Goal: Complete application form: Complete application form

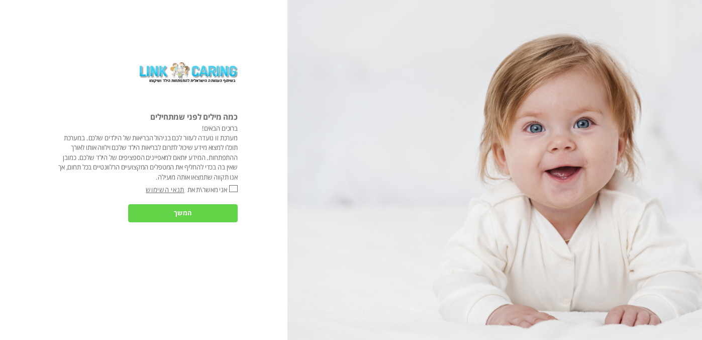
click at [238, 191] on div "בשיתוף העמותה הישראלית להתפתחות הילד ושיקומו כמה מילים לפני שמתחילים ברוכים הבא…" at bounding box center [144, 170] width 288 height 340
click at [235, 191] on input "אני מאשר\ת את" at bounding box center [233, 188] width 9 height 7
checkbox input "true"
click at [190, 215] on input "המשך" at bounding box center [183, 213] width 110 height 18
type input "כן"
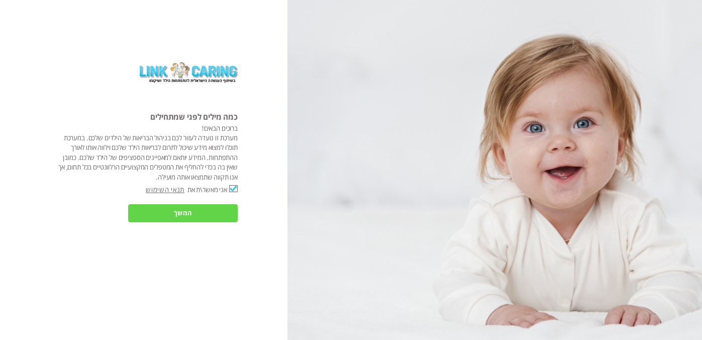
type input "עוד לא"
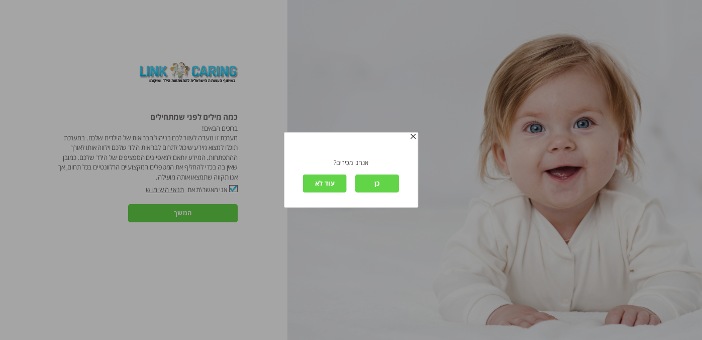
click at [327, 183] on input "עוד לא" at bounding box center [325, 183] width 44 height 18
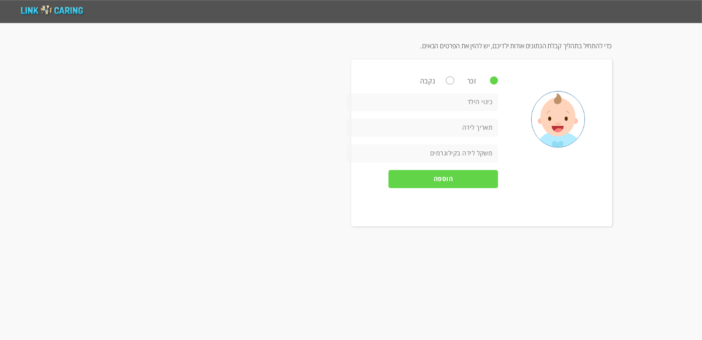
click at [473, 102] on input "text" at bounding box center [422, 103] width 151 height 18
type input "נו"
type input "[DATE]"
click at [473, 155] on input "number" at bounding box center [422, 153] width 151 height 18
type input "2"
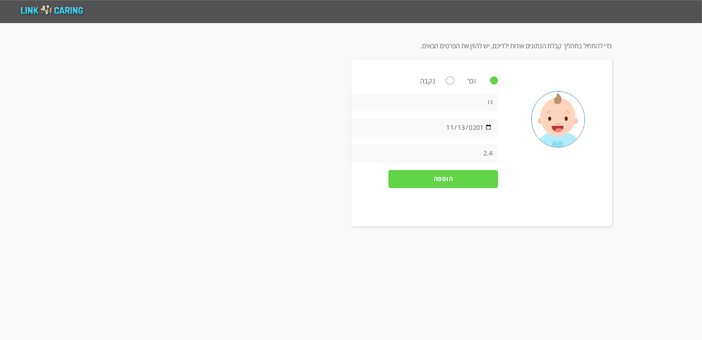
type input "2.4"
click at [451, 179] on input "הוספה" at bounding box center [444, 179] width 110 height 18
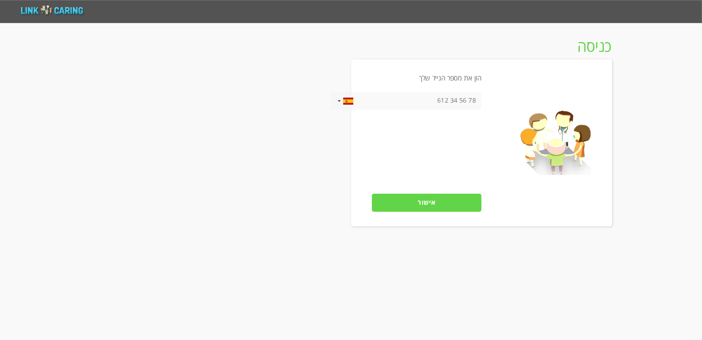
click at [439, 204] on input "אישור" at bounding box center [427, 203] width 110 height 18
